Goal: Complete application form

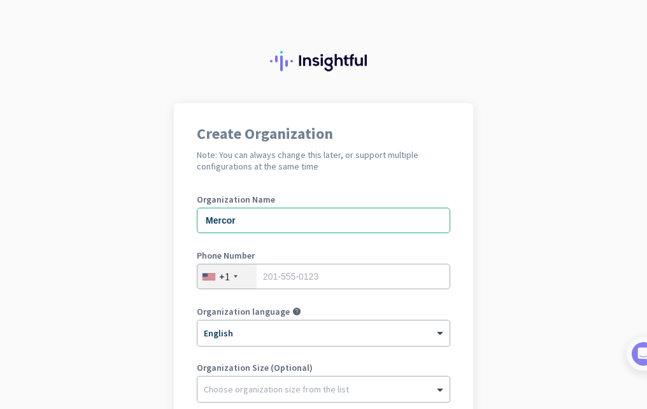
type input "Mercor"
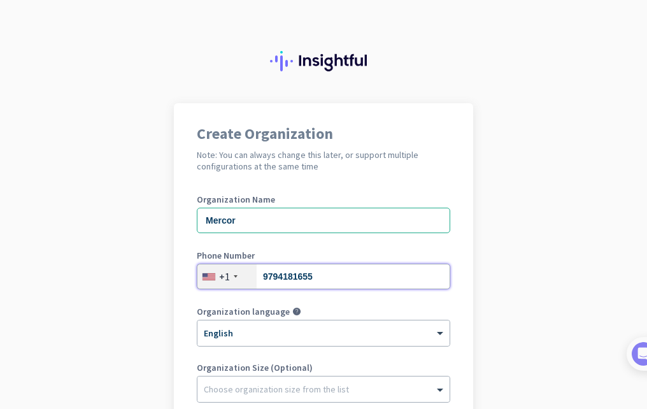
type input "9794181655"
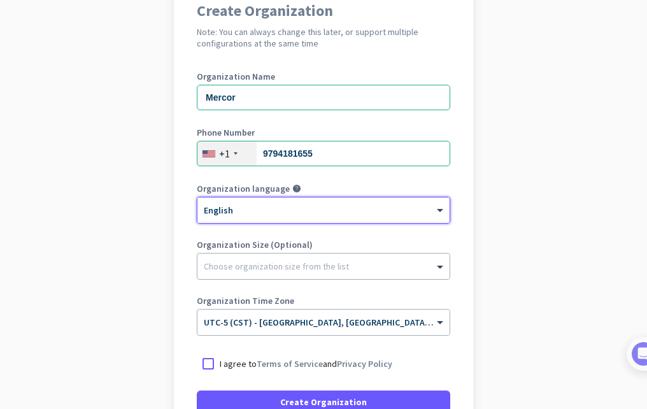
scroll to position [191, 0]
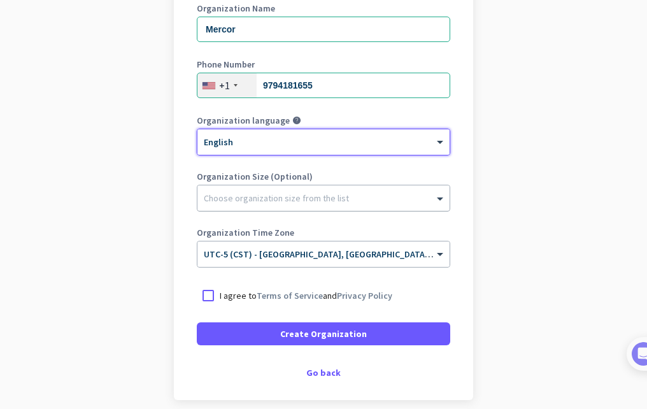
click at [280, 206] on div "Choose organization size from the list" at bounding box center [323, 197] width 252 height 25
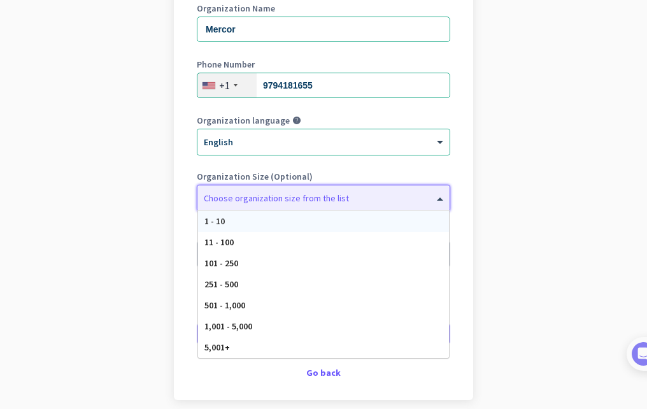
click at [282, 217] on div "1 - 10" at bounding box center [323, 221] width 251 height 21
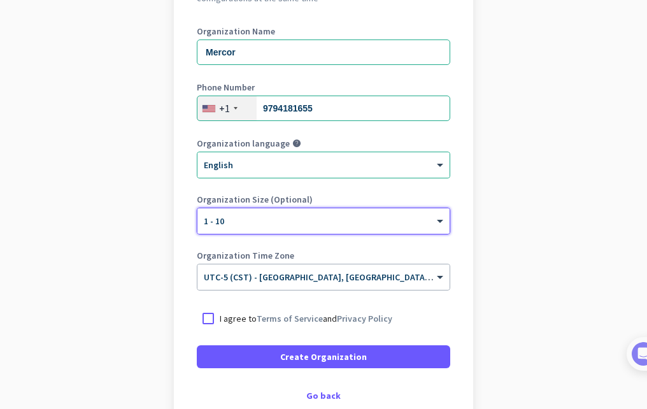
scroll to position [246, 0]
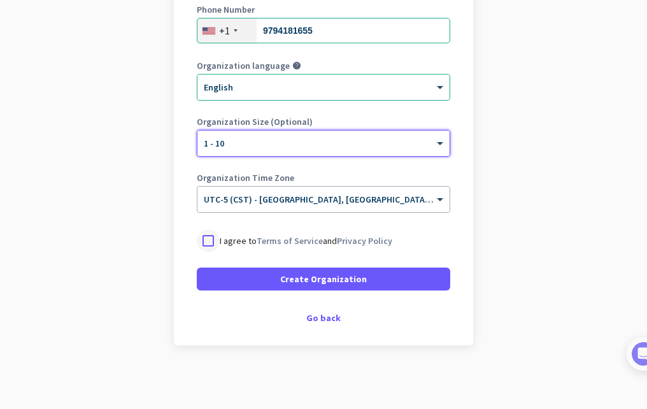
click at [209, 236] on div at bounding box center [208, 240] width 23 height 23
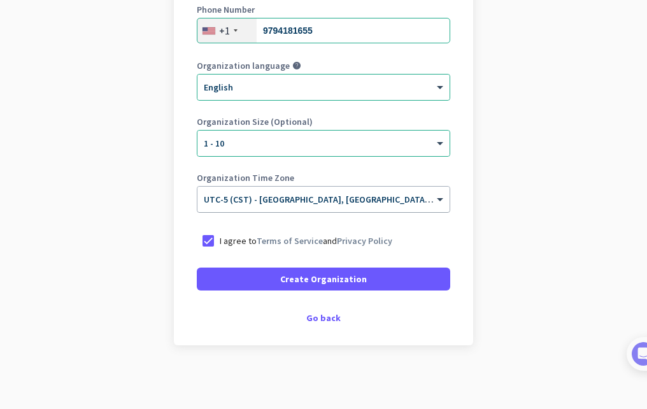
click at [332, 206] on div "× UTC-5 (CST) - [GEOGRAPHIC_DATA], [GEOGRAPHIC_DATA], [GEOGRAPHIC_DATA], [GEOGR…" at bounding box center [323, 199] width 252 height 25
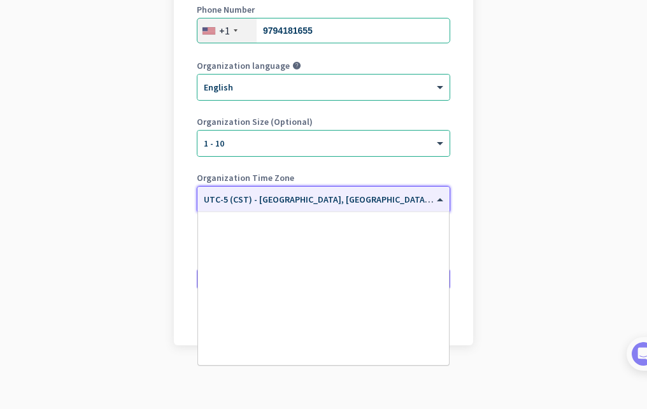
scroll to position [631, 0]
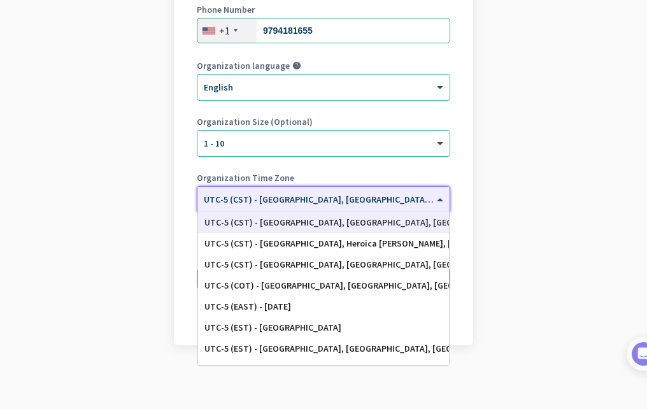
click at [333, 219] on div "UTC-5 (CST) - [GEOGRAPHIC_DATA], [GEOGRAPHIC_DATA], [GEOGRAPHIC_DATA], [GEOGRAP…" at bounding box center [323, 222] width 238 height 11
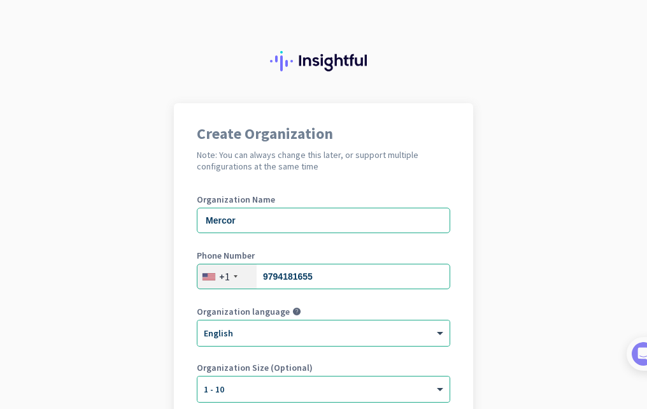
scroll to position [191, 0]
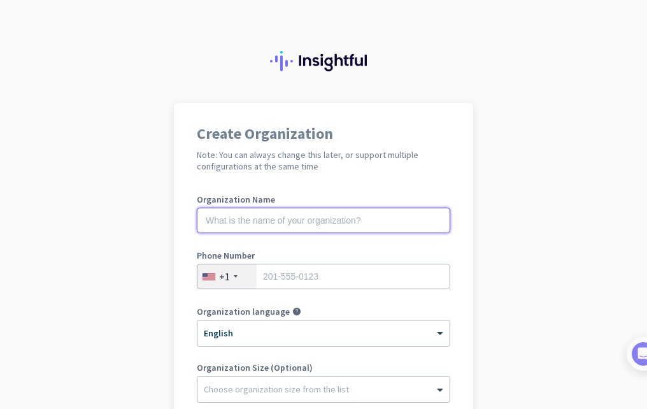
click at [297, 217] on input "text" at bounding box center [324, 220] width 254 height 25
type input "Mercor"
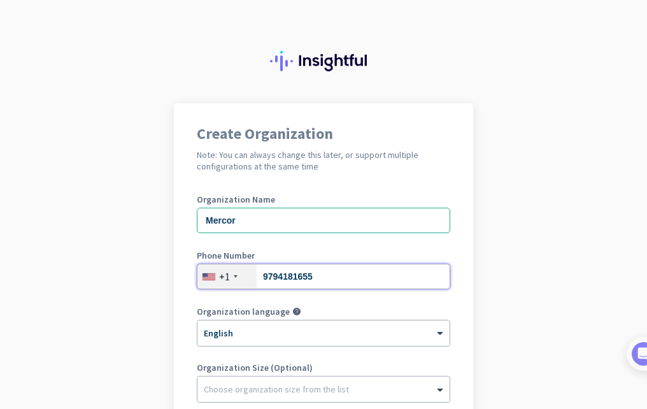
type input "9794181655"
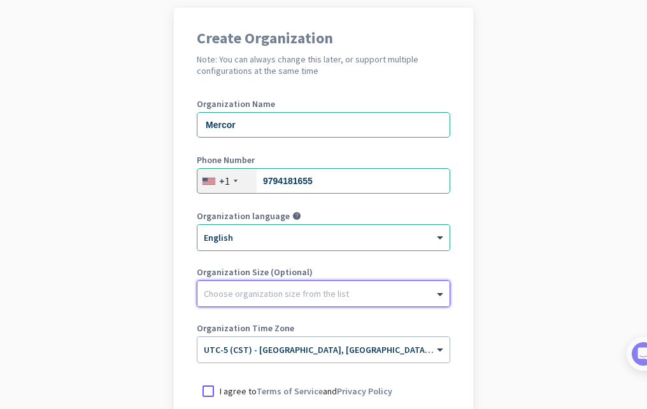
scroll to position [246, 0]
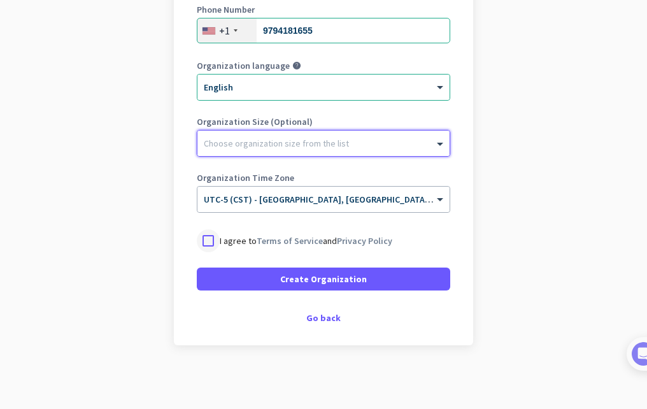
click at [206, 240] on div at bounding box center [208, 240] width 23 height 23
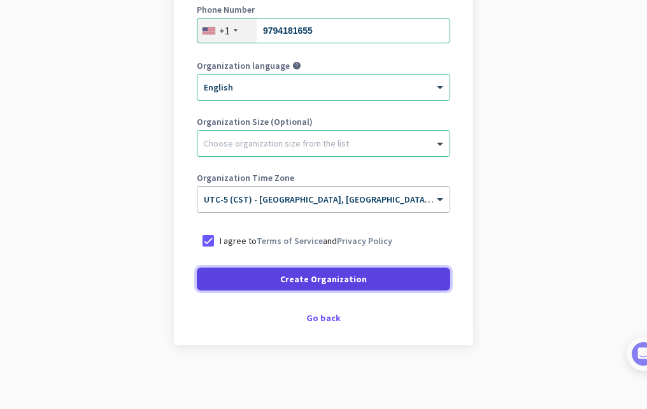
click at [257, 278] on span at bounding box center [324, 279] width 254 height 31
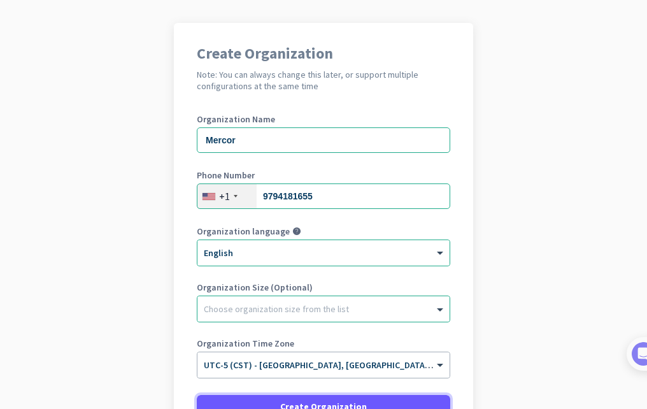
scroll to position [144, 0]
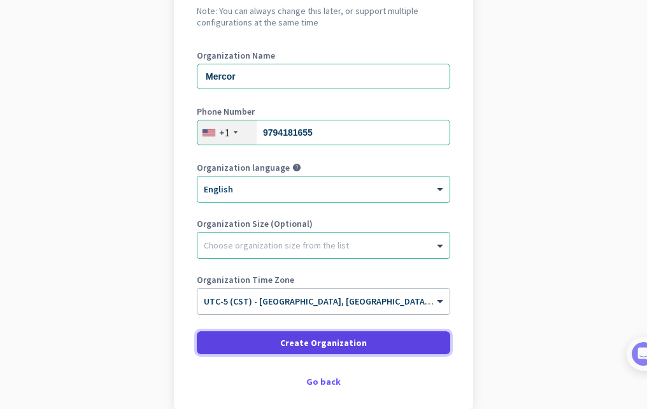
click at [249, 344] on span at bounding box center [324, 342] width 254 height 31
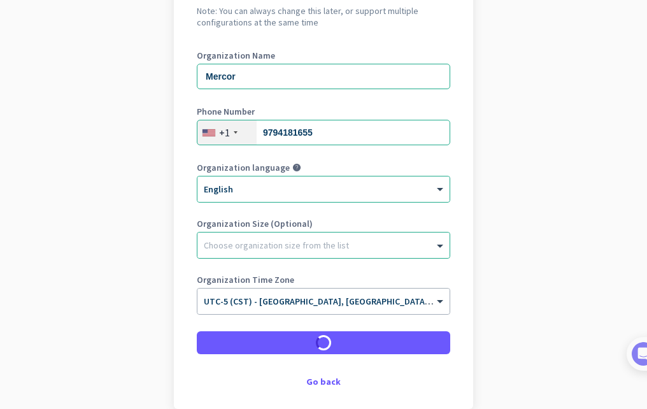
click at [315, 358] on div "Create Organization Note: You can always change this later, or support multiple…" at bounding box center [323, 184] width 299 height 450
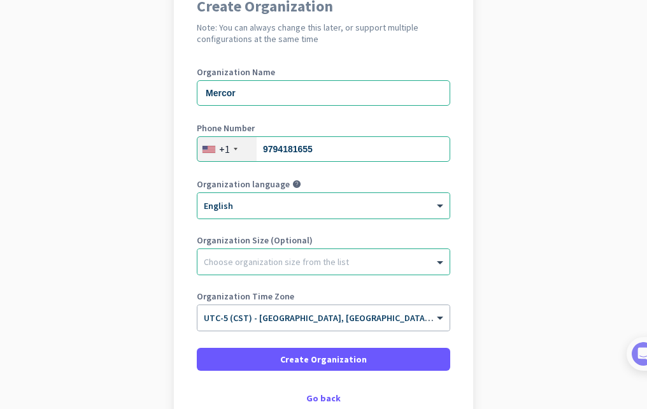
scroll to position [0, 0]
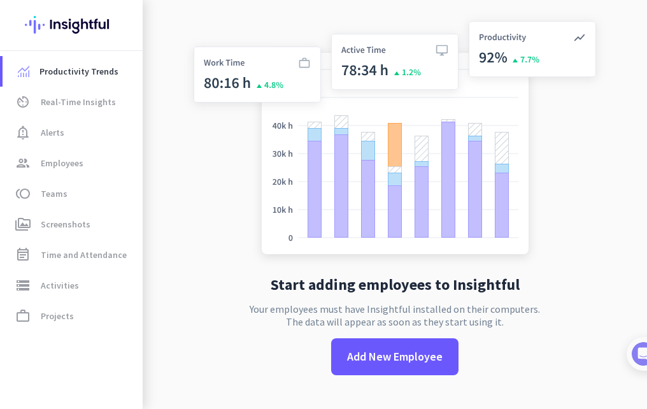
click at [248, 262] on div "Start adding employees to Insightful Your employees must have Insightful instal…" at bounding box center [395, 204] width 422 height 409
click at [227, 261] on app-no-employees "Start adding employees to Insightful Your employees must have Insightful instal…" at bounding box center [395, 204] width 505 height 409
click at [231, 263] on app-no-employees "Start adding employees to Insightful Your employees must have Insightful instal…" at bounding box center [395, 204] width 505 height 409
click at [226, 261] on app-no-employees "Start adding employees to Insightful Your employees must have Insightful instal…" at bounding box center [395, 204] width 505 height 409
